Goal: Transaction & Acquisition: Purchase product/service

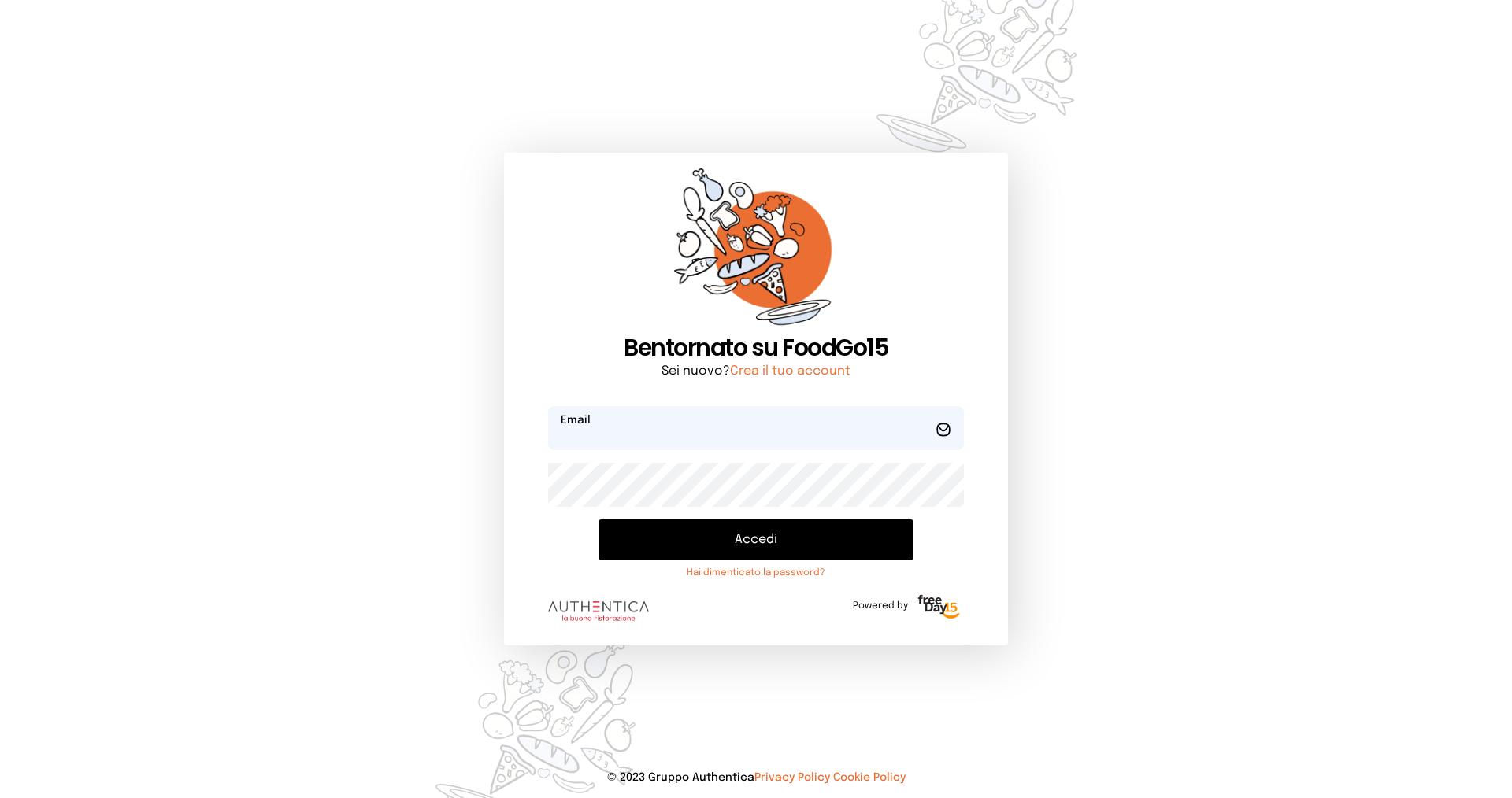
type input "**********"
click at [748, 543] on button "Accedi" at bounding box center [756, 540] width 315 height 41
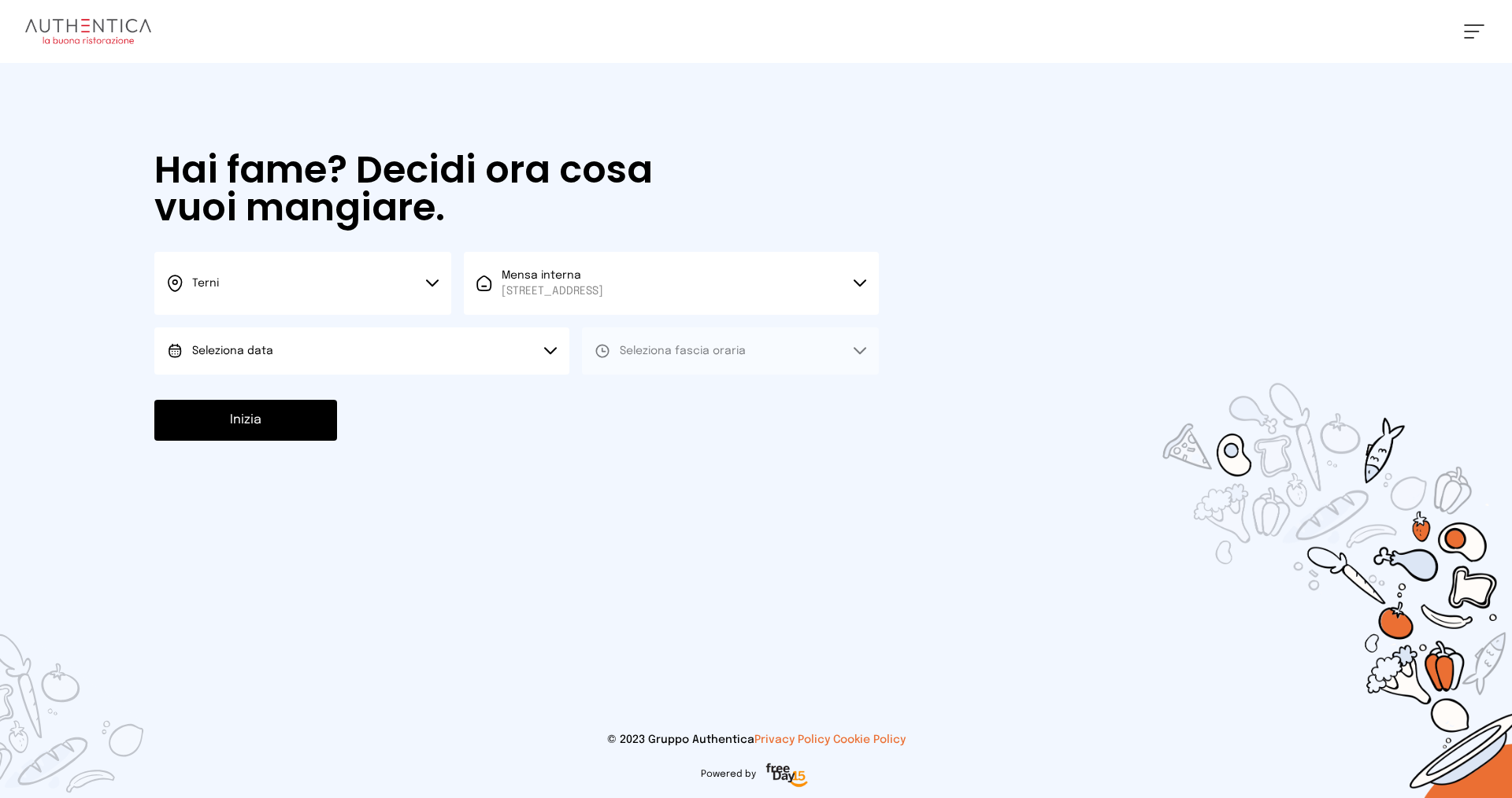
click at [341, 350] on button "Seleziona data" at bounding box center [361, 351] width 415 height 47
click at [263, 391] on span "[DATE], [DATE]" at bounding box center [230, 395] width 77 height 15
click at [655, 356] on span "Seleziona fascia oraria" at bounding box center [682, 351] width 126 height 11
click at [633, 396] on span "Pranzo" at bounding box center [638, 395] width 38 height 15
click at [256, 407] on button "Inizia" at bounding box center [245, 420] width 182 height 41
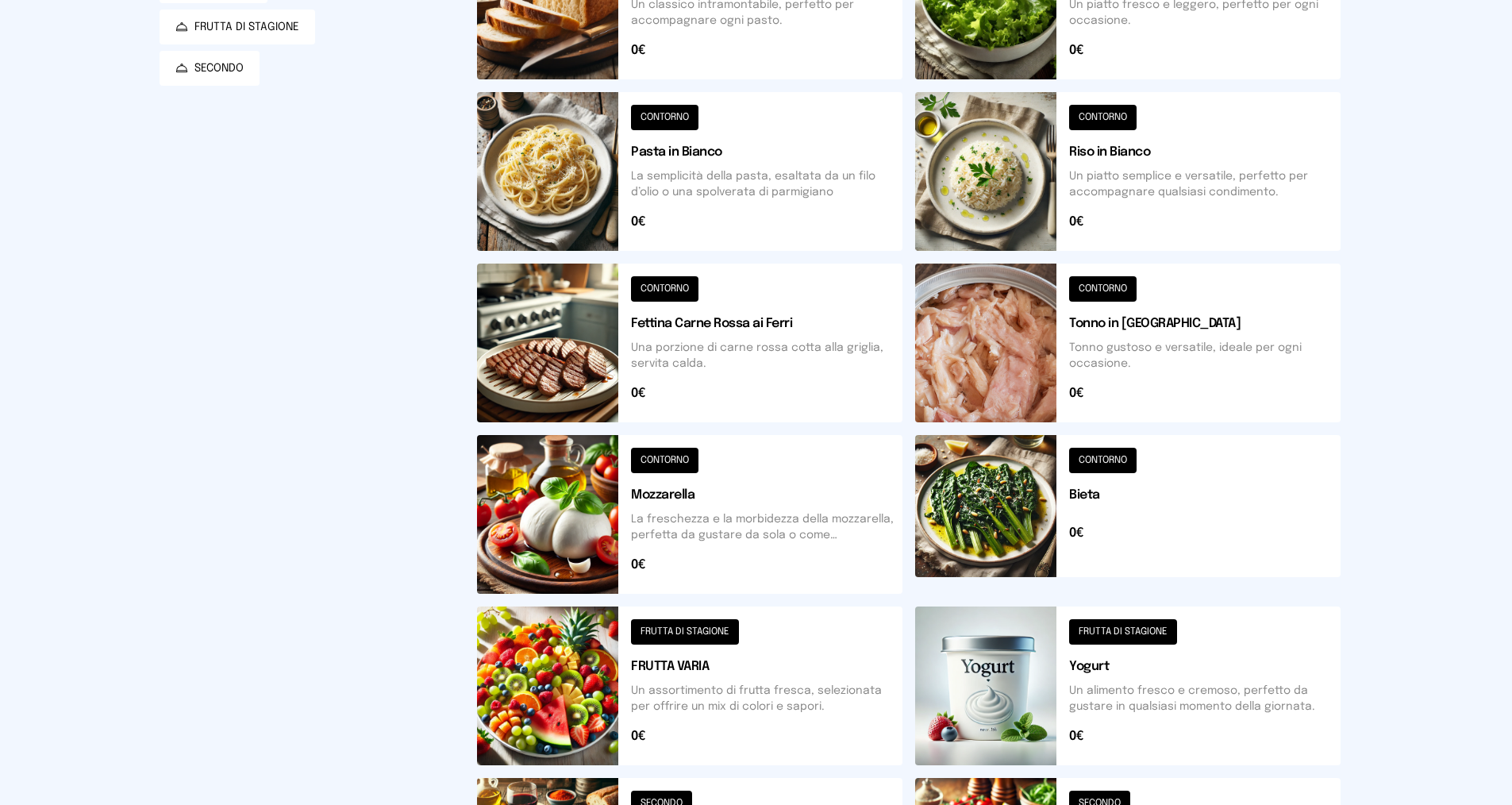
scroll to position [397, 0]
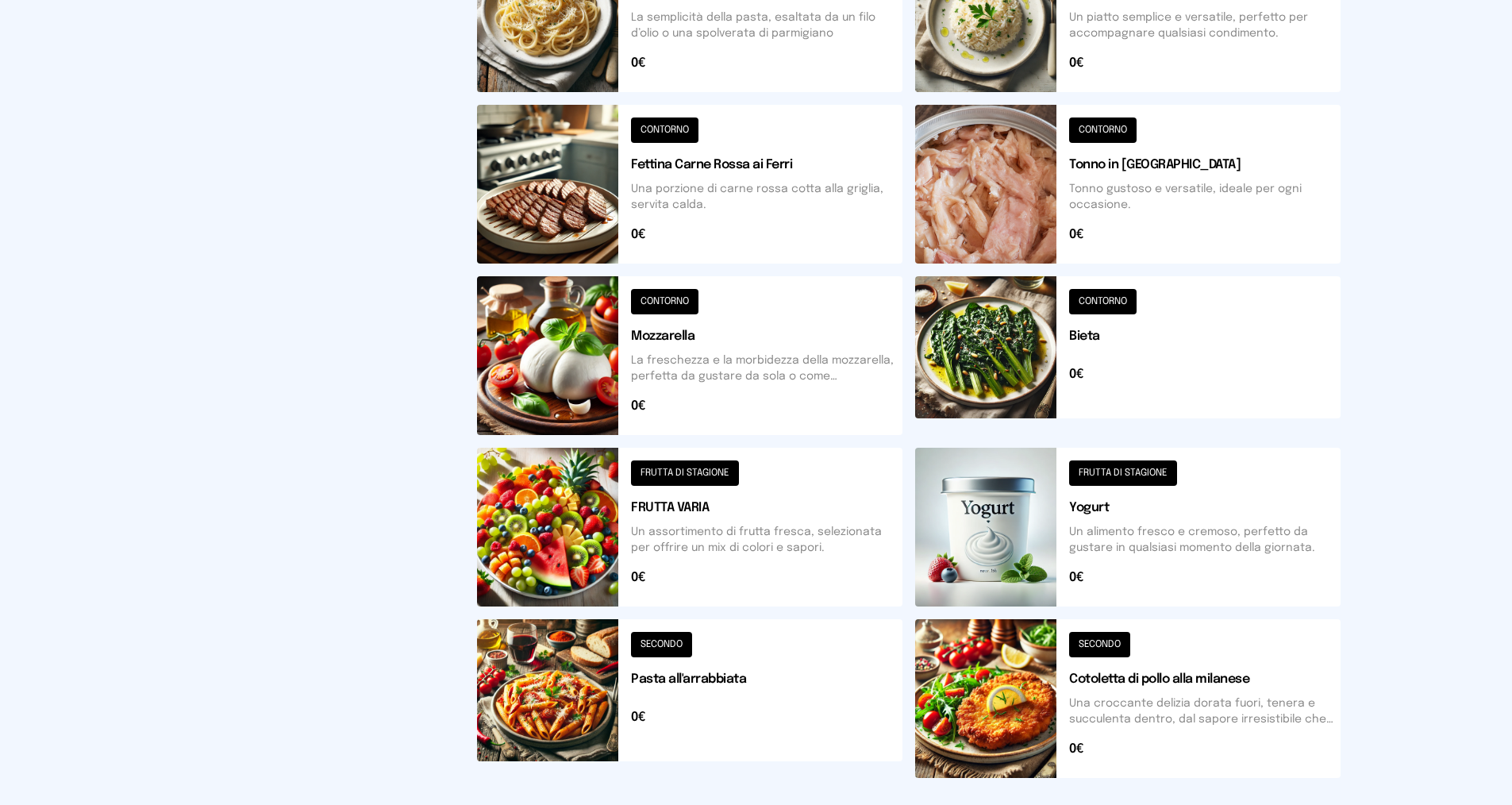
click at [1118, 644] on button at bounding box center [1127, 698] width 426 height 159
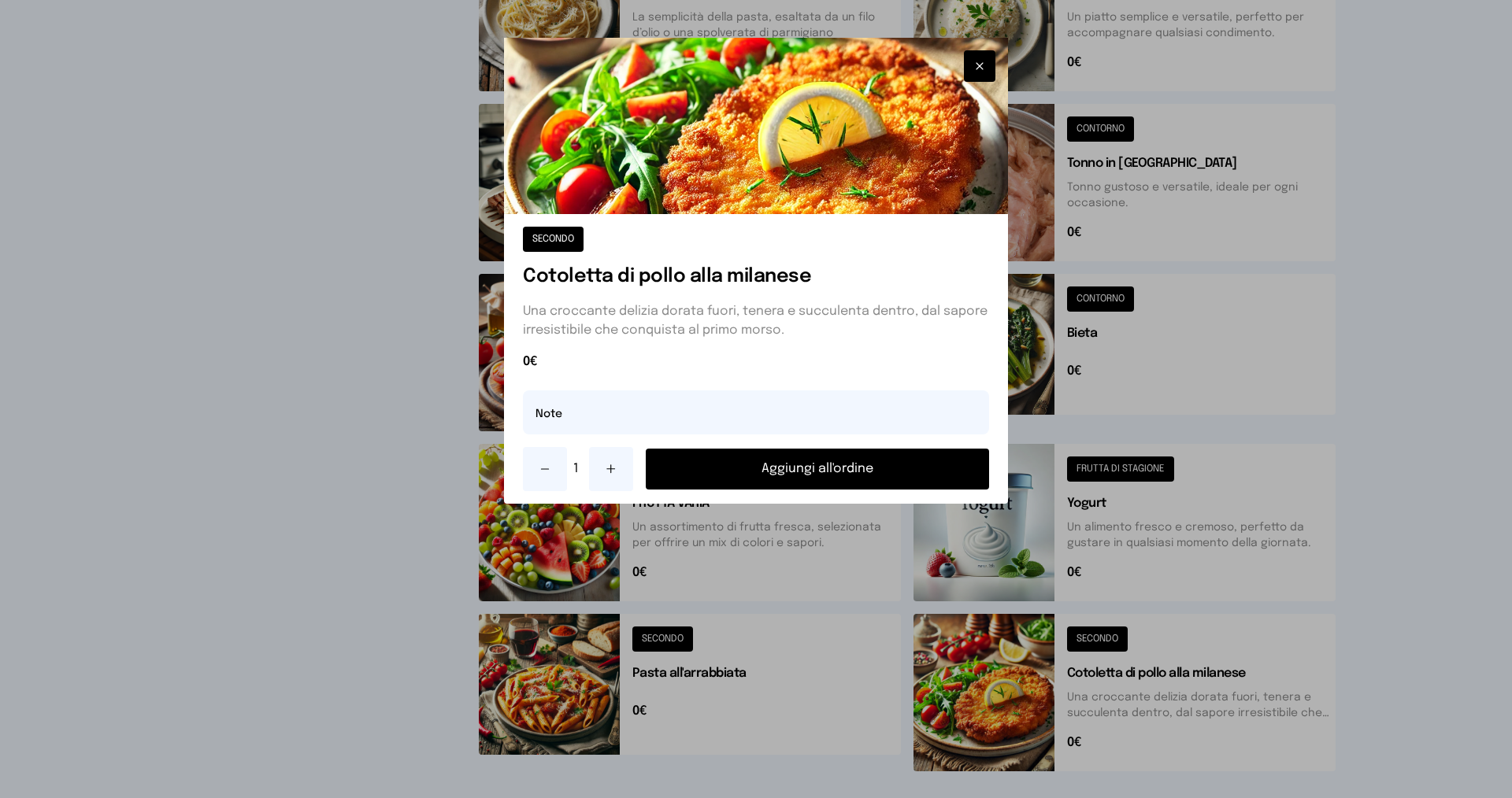
click at [864, 473] on button "Aggiungi all'ordine" at bounding box center [817, 470] width 343 height 41
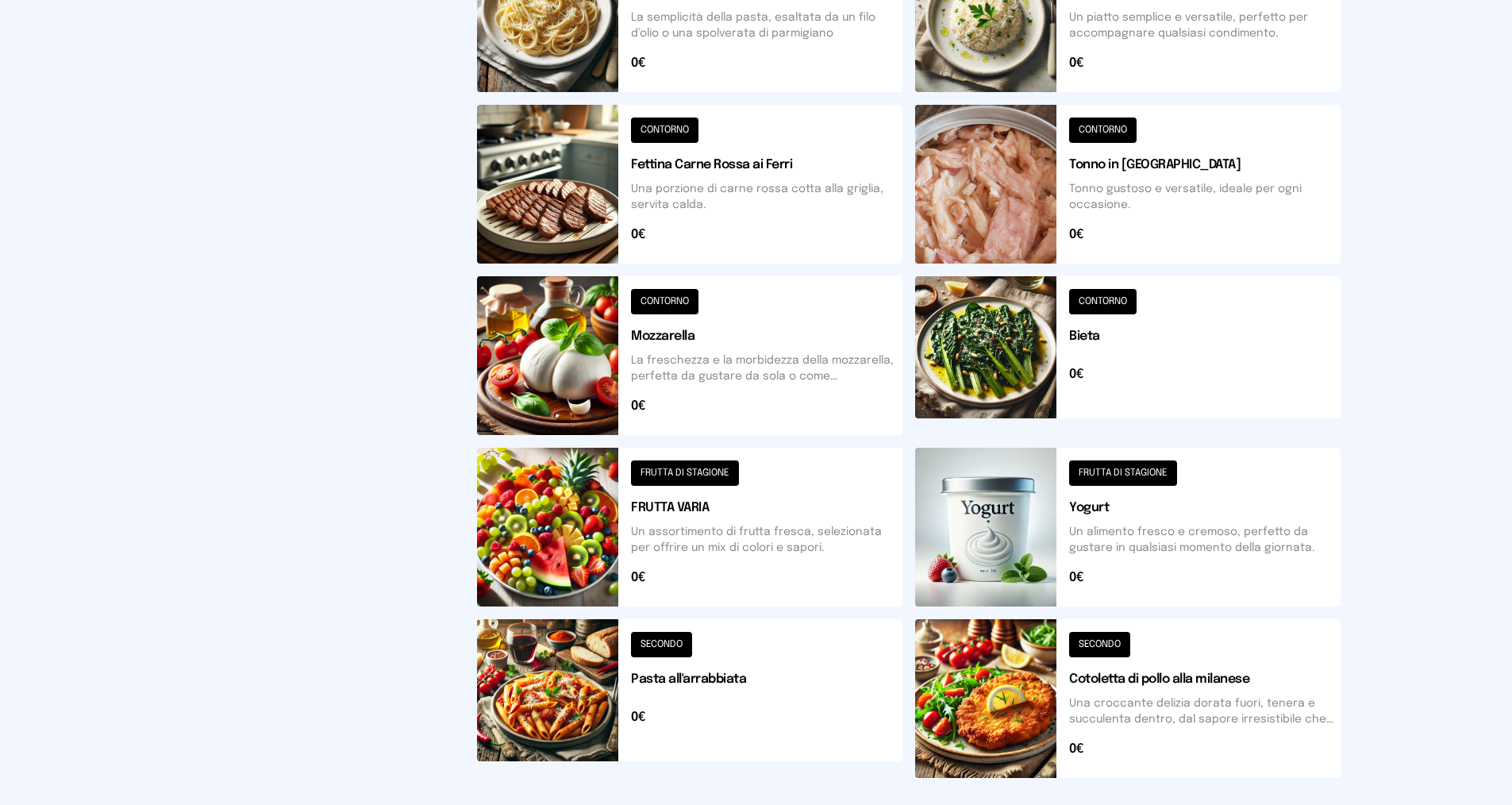
click at [1098, 300] on button at bounding box center [1127, 356] width 426 height 159
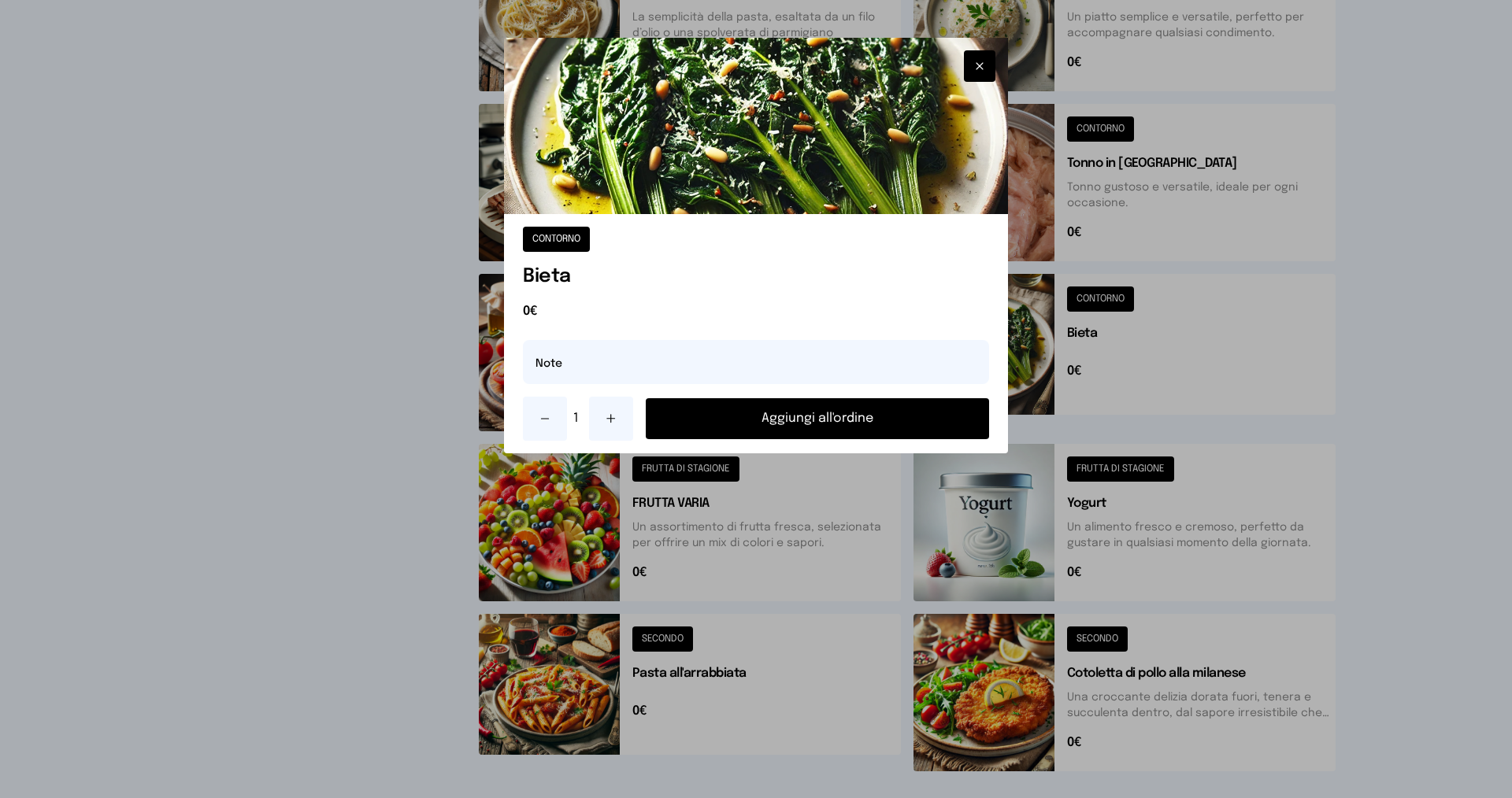
click at [849, 419] on button "Aggiungi all'ordine" at bounding box center [817, 419] width 343 height 41
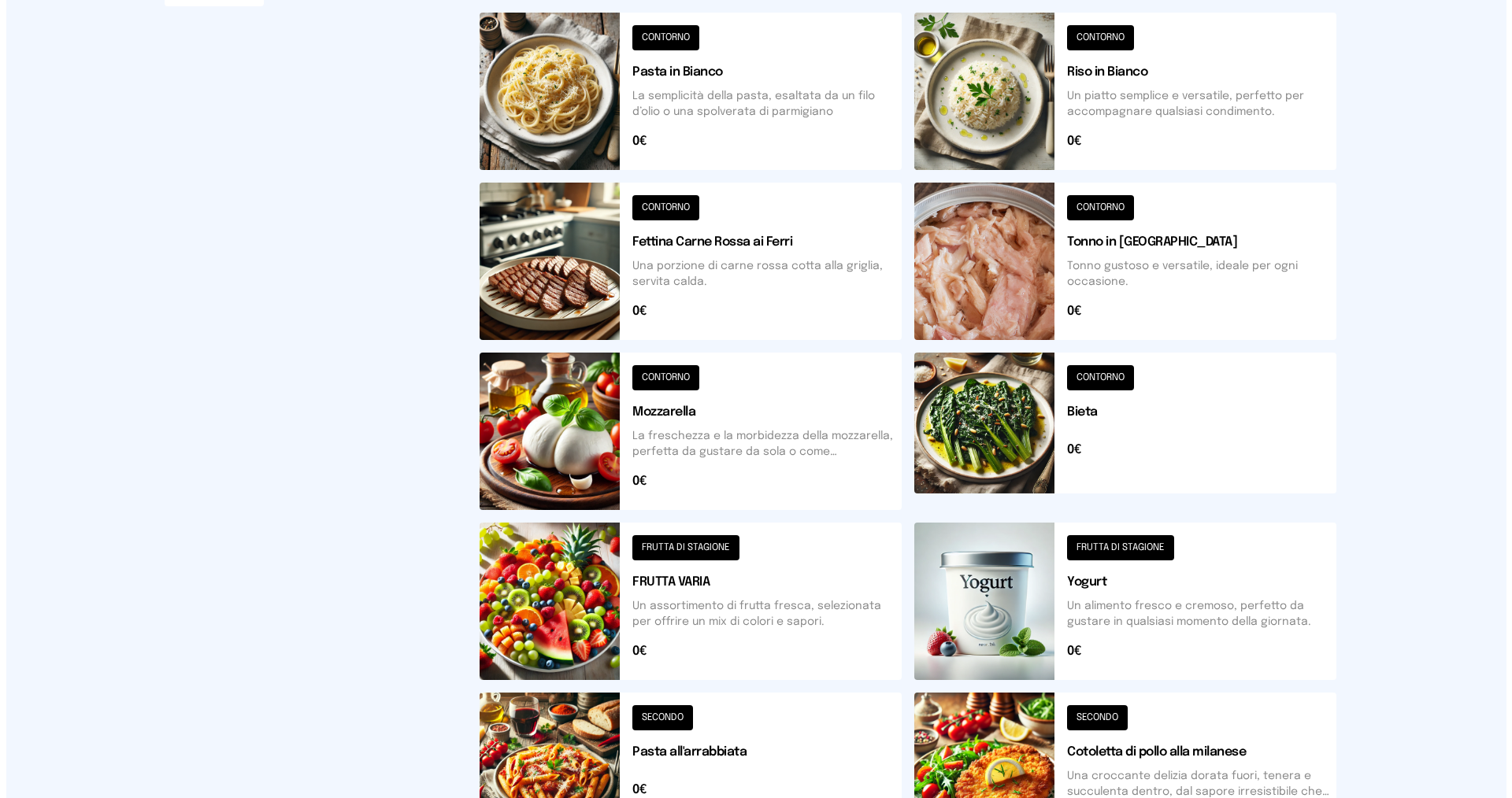
scroll to position [0, 0]
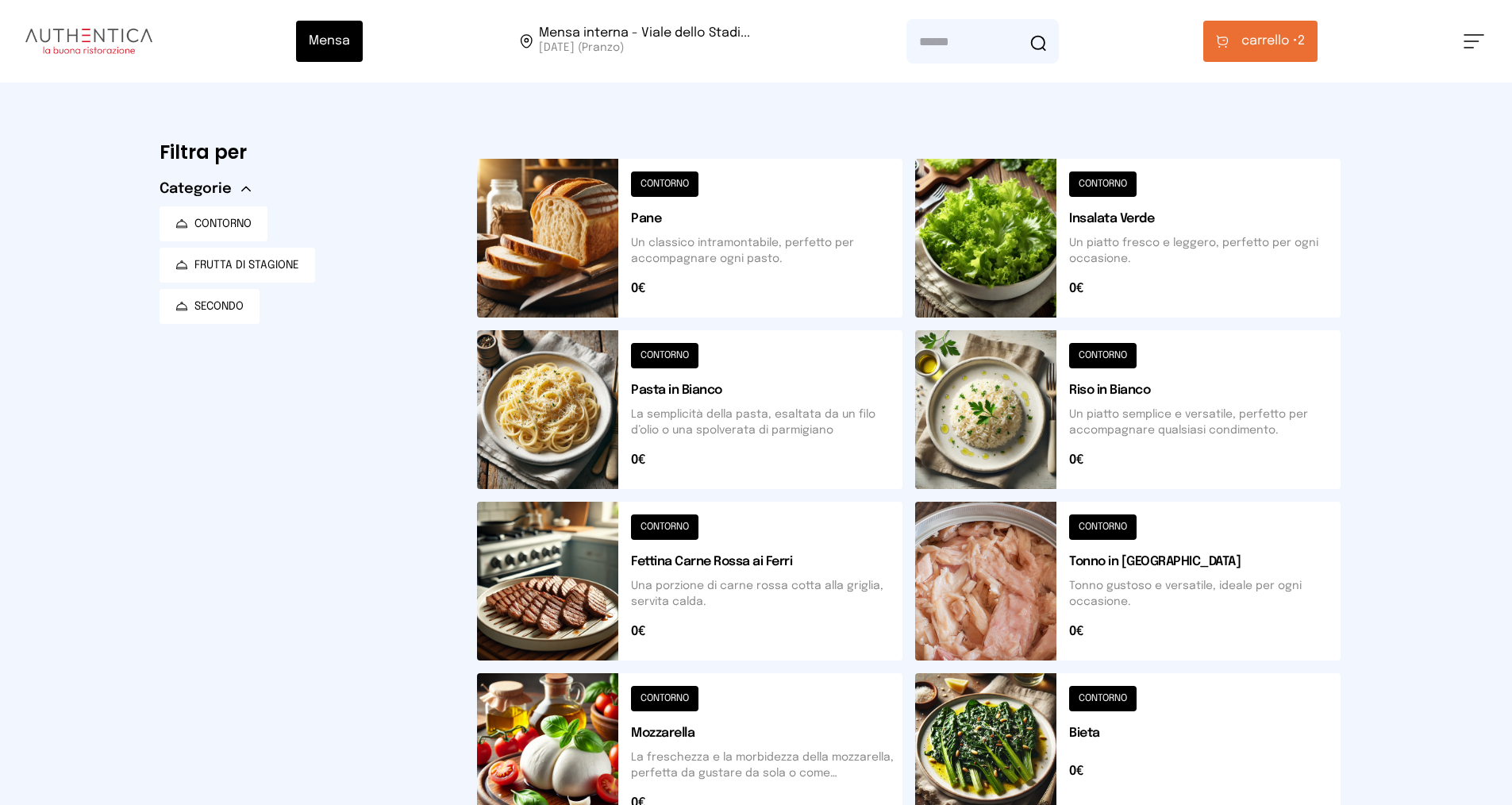
click at [1252, 37] on span "carrello •" at bounding box center [1269, 42] width 56 height 19
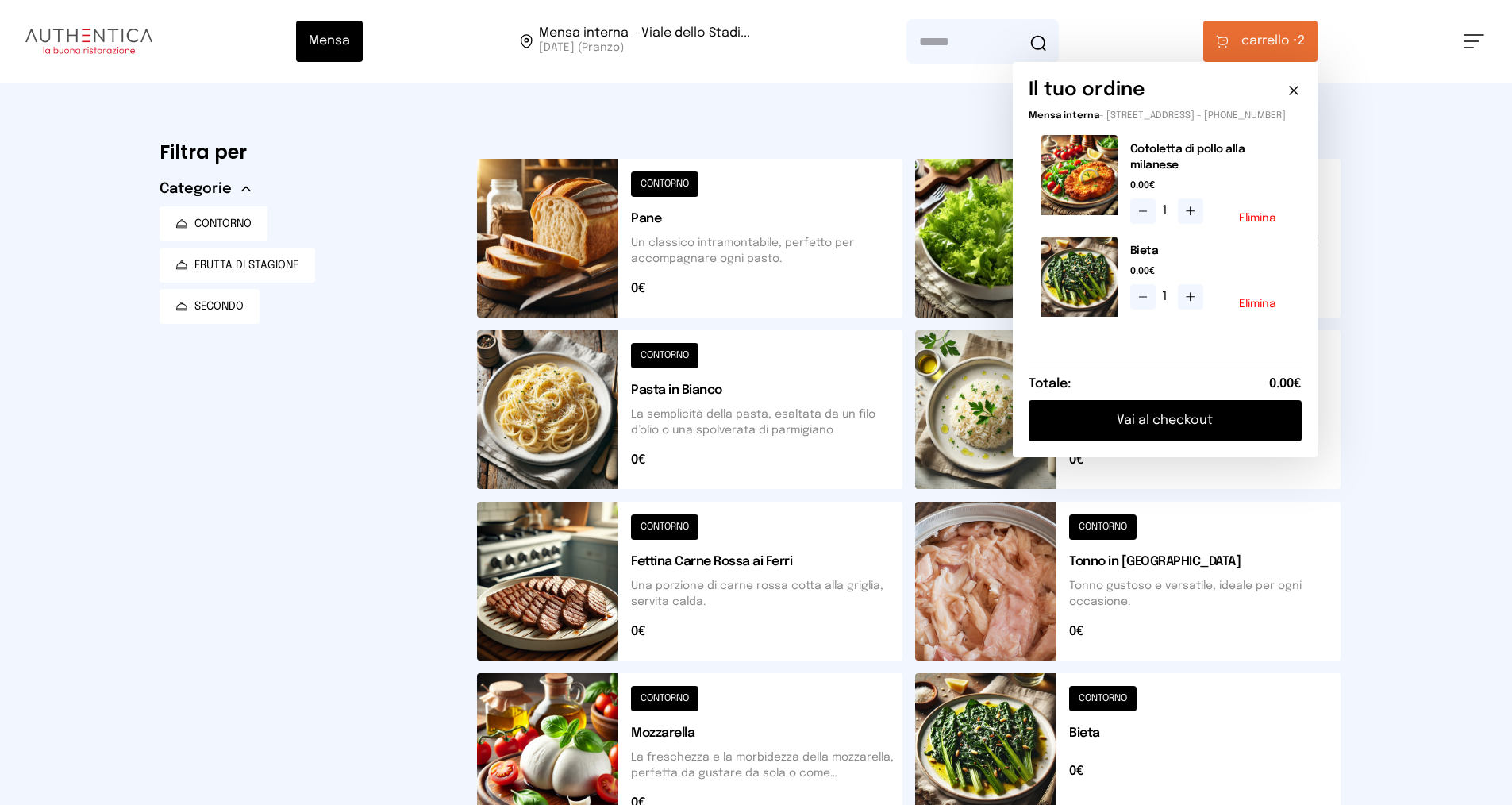
click at [1151, 436] on button "Vai al checkout" at bounding box center [1164, 421] width 273 height 42
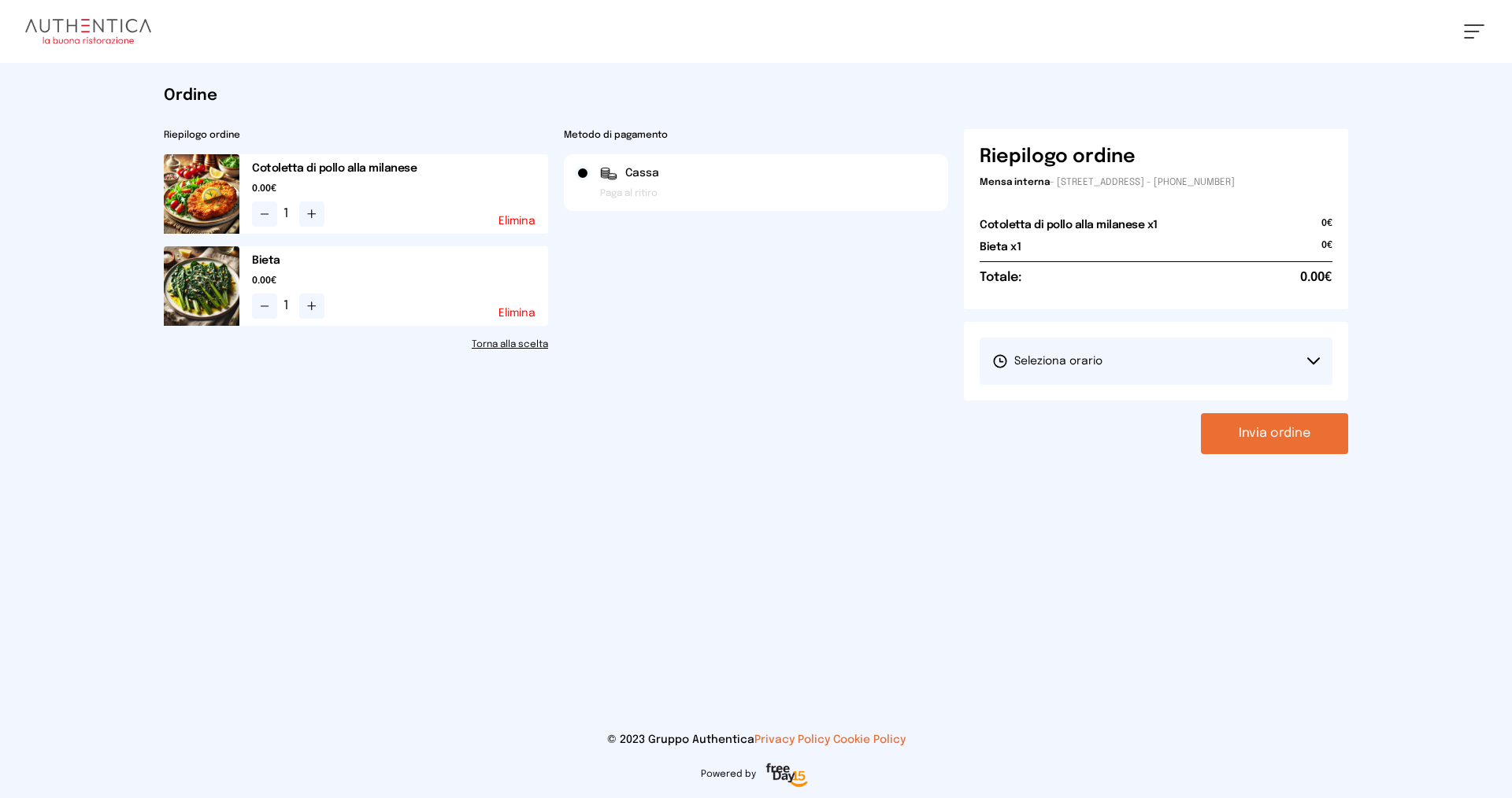
click at [1073, 357] on span "Seleziona orario" at bounding box center [1047, 361] width 110 height 15
click at [1060, 380] on button "Seleziona orario" at bounding box center [1156, 361] width 353 height 47
click at [1066, 368] on span "Seleziona orario" at bounding box center [1047, 361] width 110 height 15
click at [1057, 409] on span "1° Turno (13:00 - 15:00)" at bounding box center [1051, 405] width 119 height 15
click at [1229, 441] on button "Invia ordine" at bounding box center [1274, 434] width 147 height 41
